Goal: Information Seeking & Learning: Learn about a topic

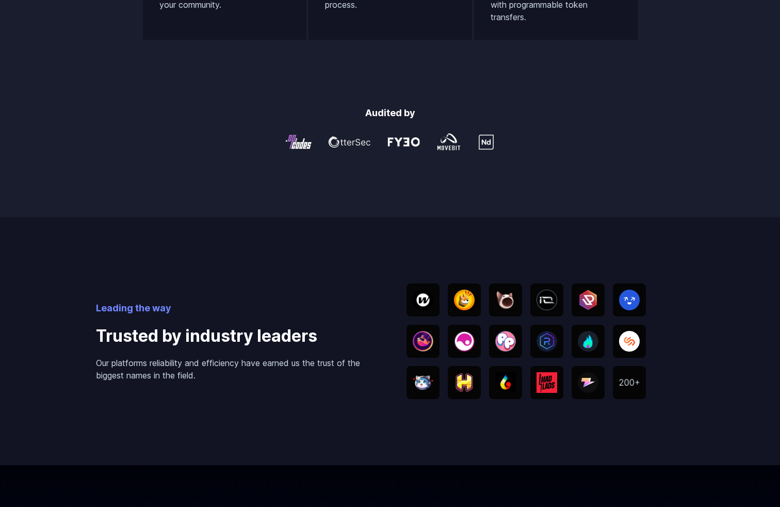
scroll to position [1939, 0]
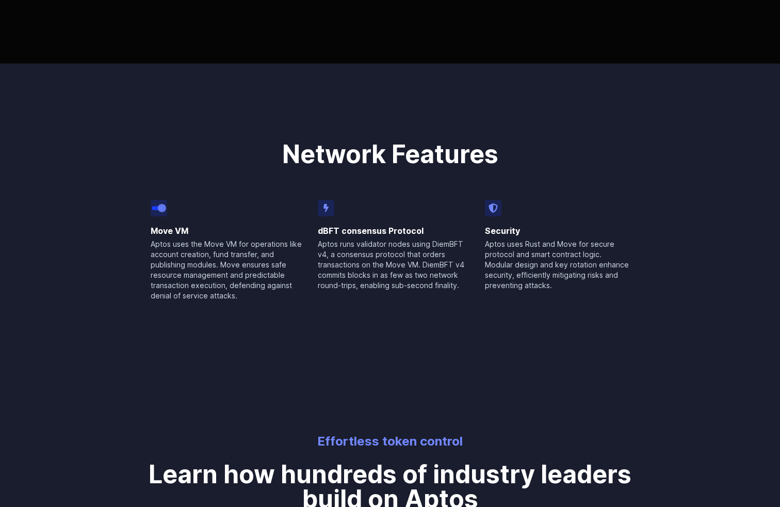
scroll to position [970, 0]
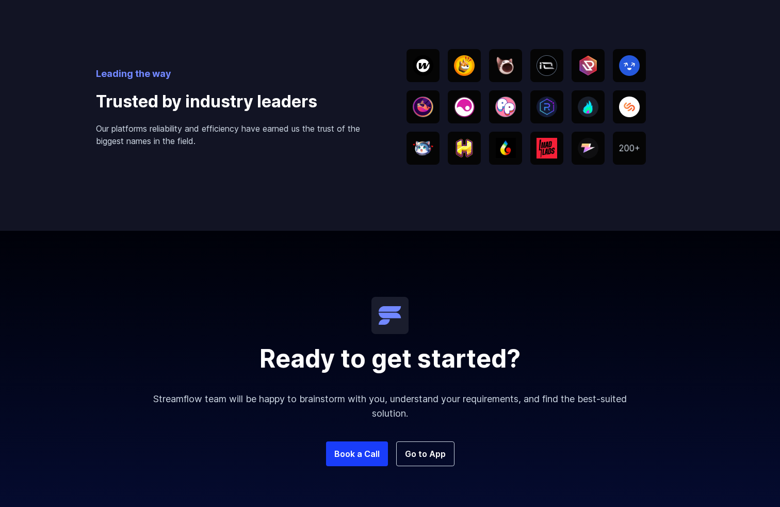
scroll to position [1819, 0]
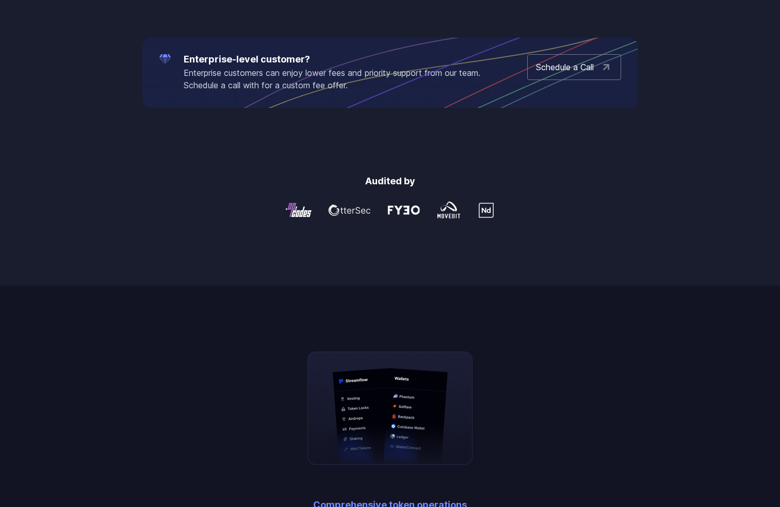
scroll to position [1455, 0]
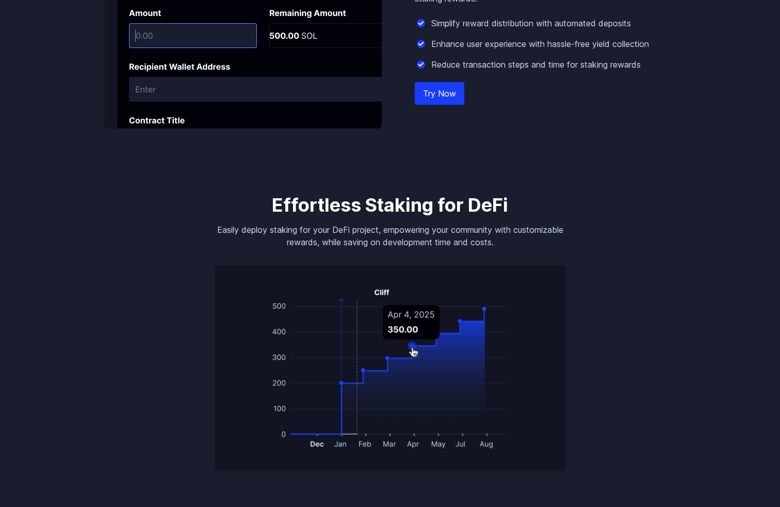
scroll to position [1455, 0]
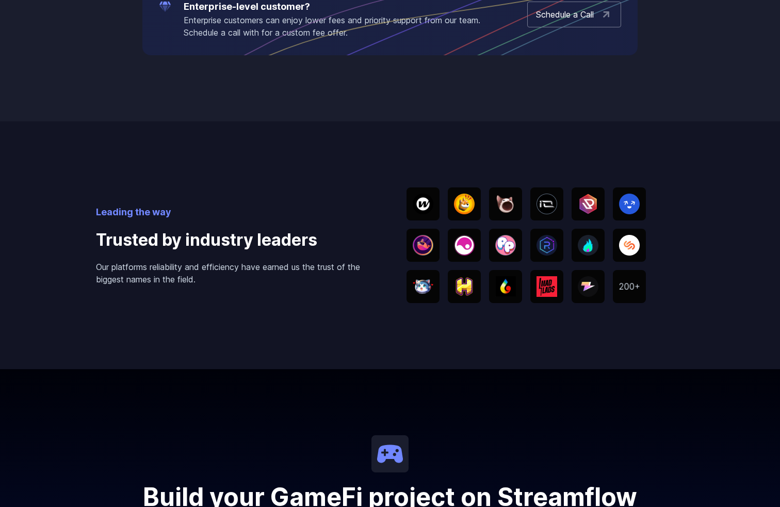
scroll to position [1916, 0]
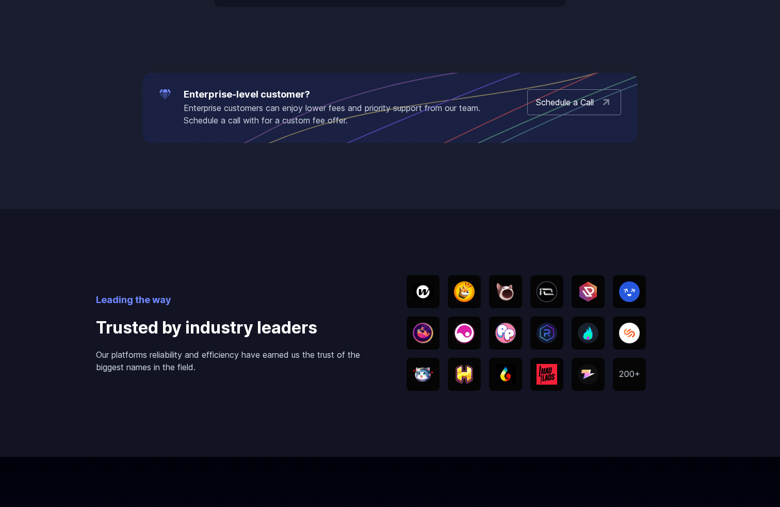
scroll to position [1939, 0]
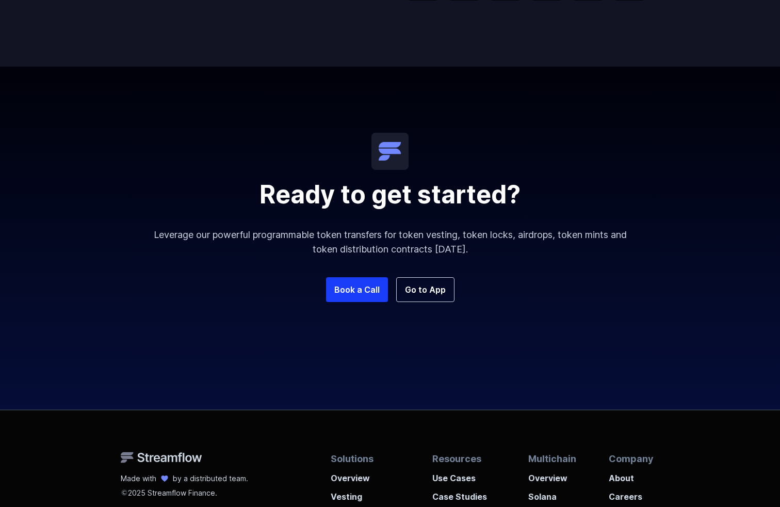
scroll to position [1170, 0]
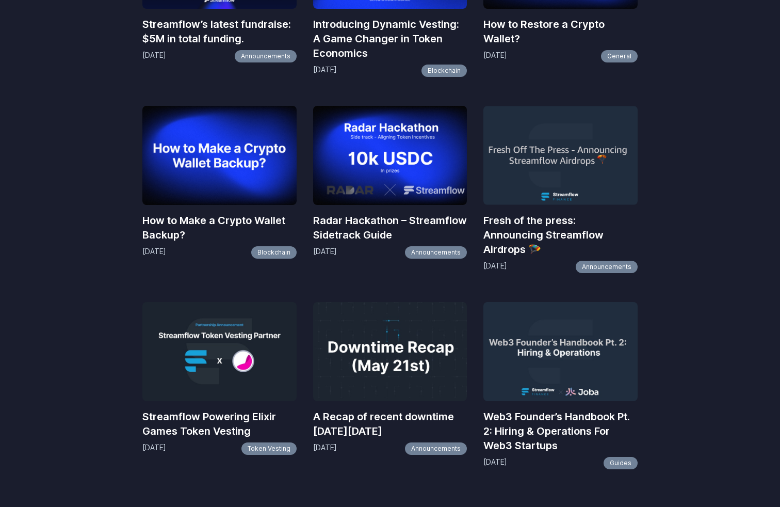
scroll to position [1333, 0]
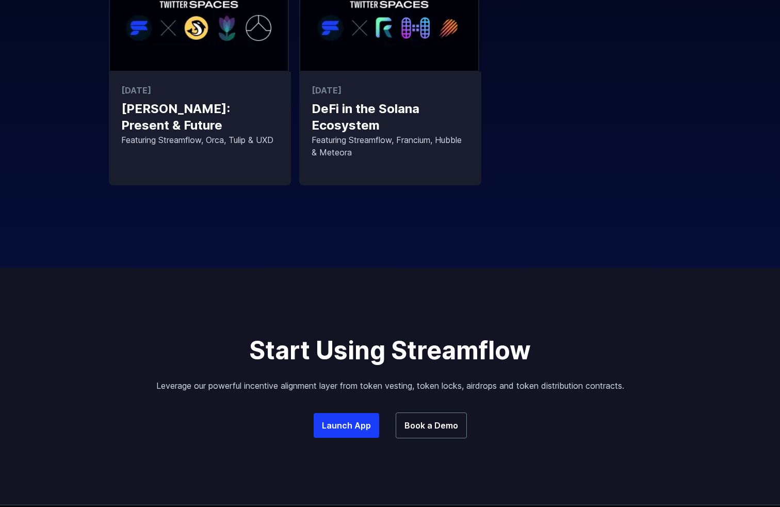
scroll to position [780, 0]
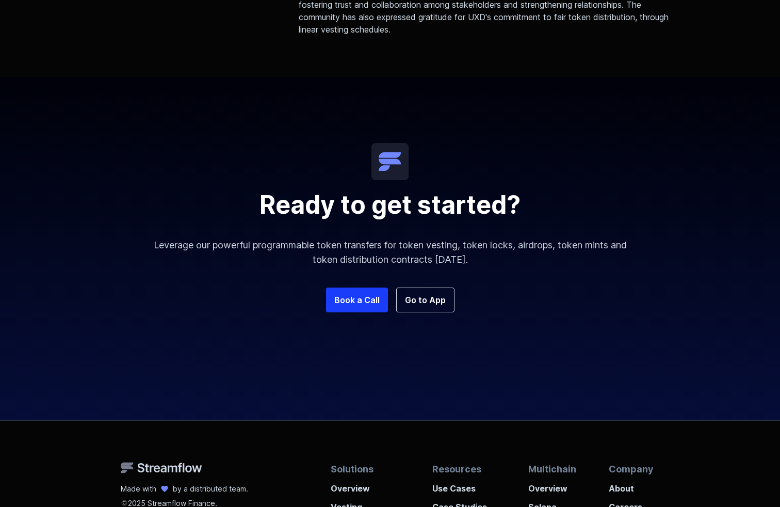
scroll to position [1180, 0]
